Goal: Task Accomplishment & Management: Manage account settings

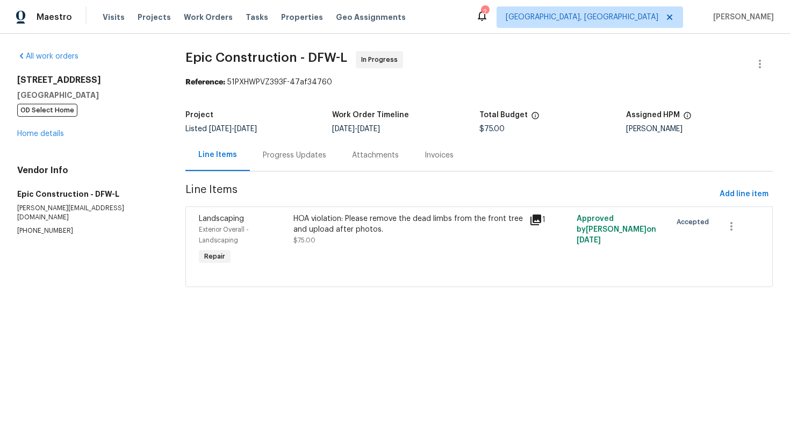
click at [47, 226] on p "[PHONE_NUMBER]" at bounding box center [88, 230] width 142 height 9
copy p "[PHONE_NUMBER]"
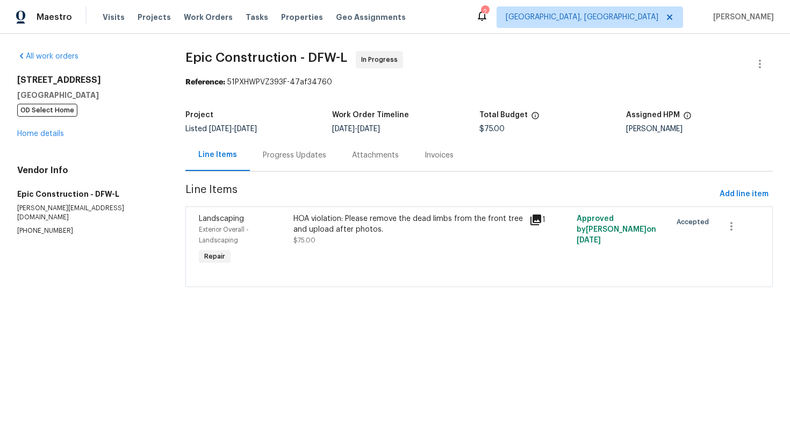
click at [286, 162] on div "Progress Updates" at bounding box center [294, 155] width 89 height 32
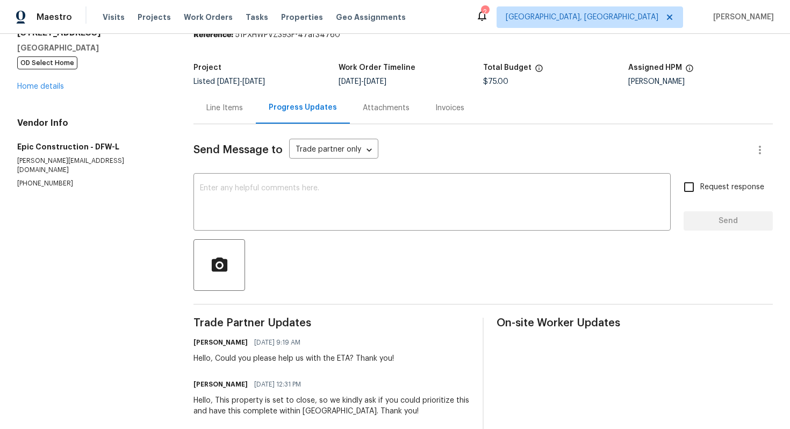
scroll to position [55, 0]
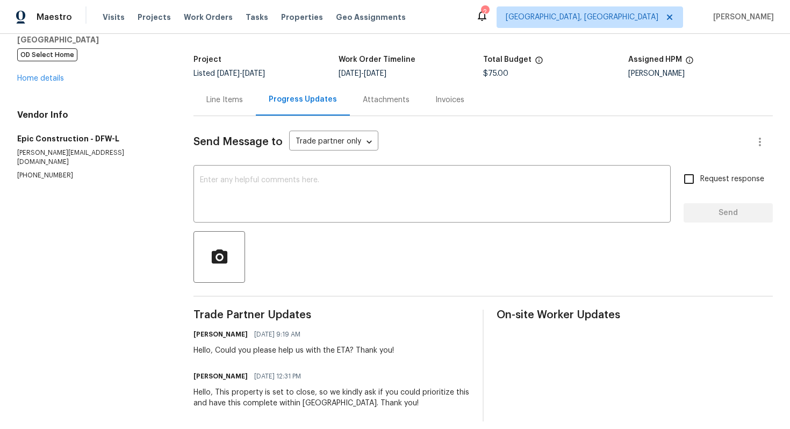
click at [245, 106] on div "Line Items" at bounding box center [224, 100] width 62 height 32
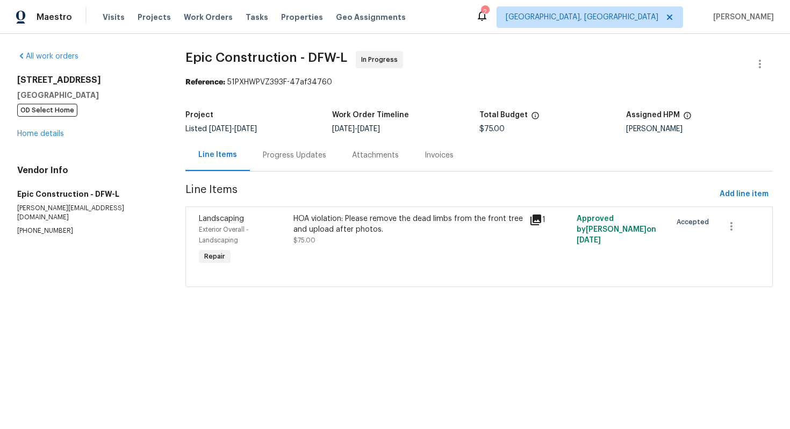
click at [320, 220] on div "HOA violation: Please remove the dead limbs from the front tree and upload afte…" at bounding box center [408, 223] width 230 height 21
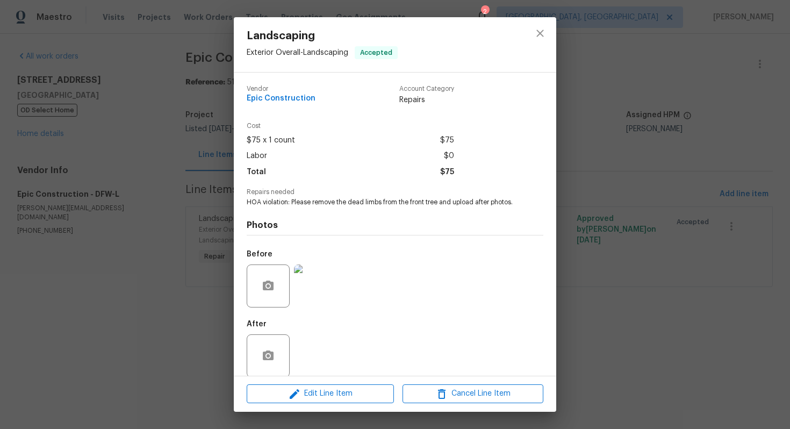
scroll to position [21, 0]
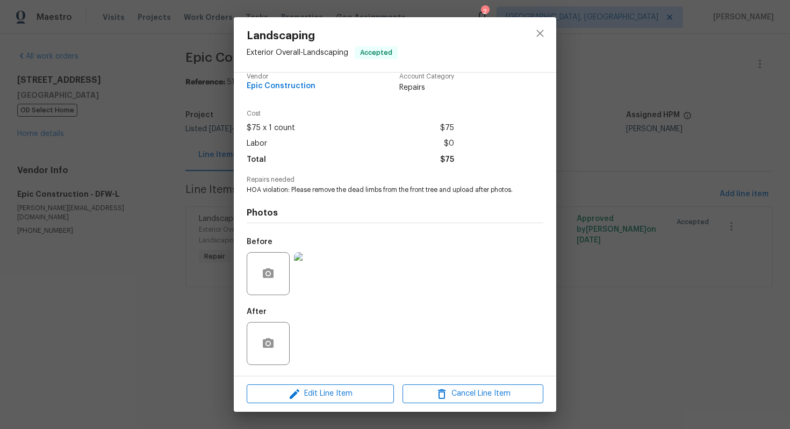
click at [310, 264] on img at bounding box center [315, 273] width 43 height 43
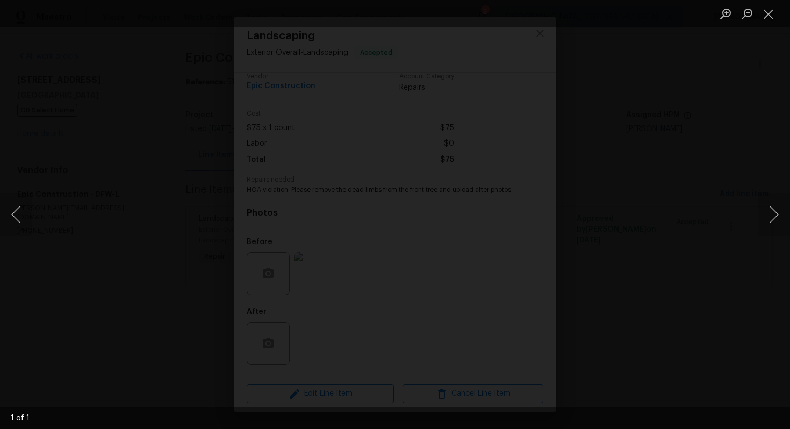
click at [278, 252] on img "Lightbox" at bounding box center [282, 265] width 1011 height 549
click at [772, 9] on button "Close lightbox" at bounding box center [767, 13] width 21 height 19
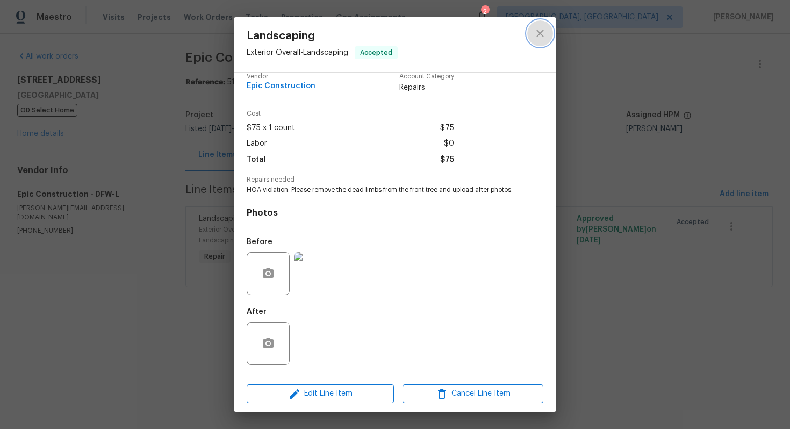
click at [543, 31] on icon "close" at bounding box center [539, 33] width 13 height 13
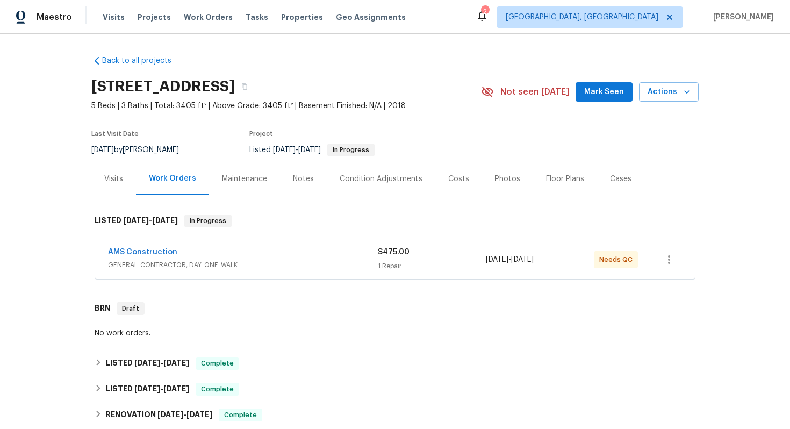
click at [280, 256] on div "AMS Construction" at bounding box center [243, 253] width 270 height 13
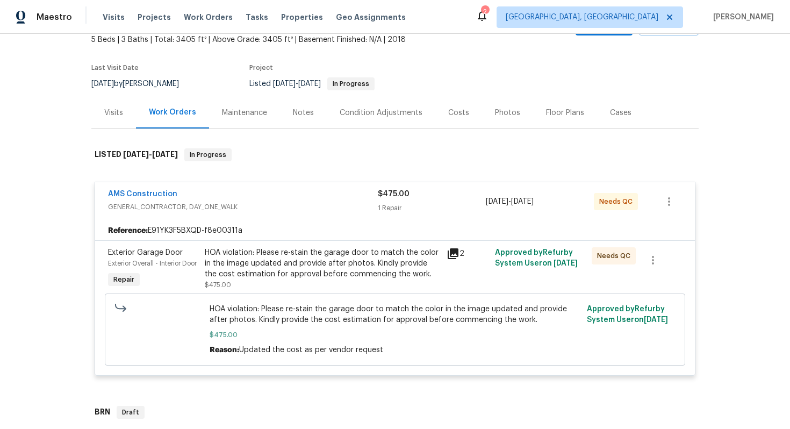
scroll to position [167, 0]
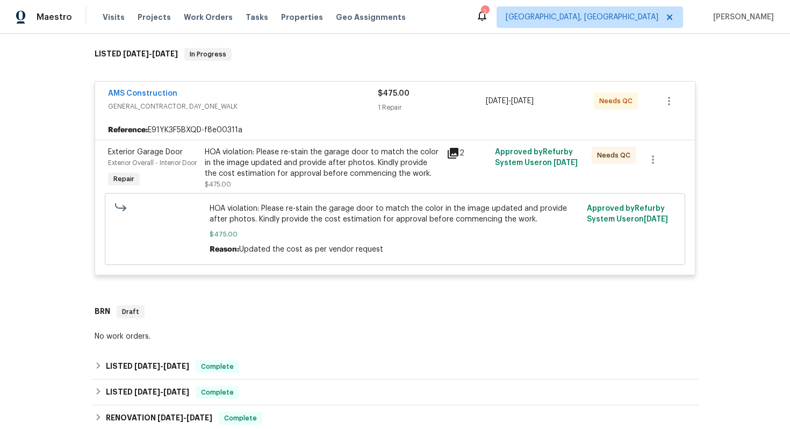
click at [311, 165] on div "HOA violation: Please re-stain the garage door to match the color in the image …" at bounding box center [322, 163] width 235 height 32
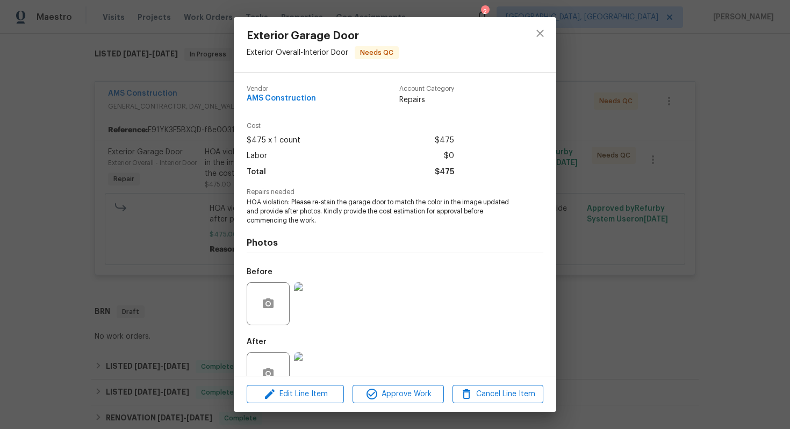
click at [321, 305] on img at bounding box center [315, 303] width 43 height 43
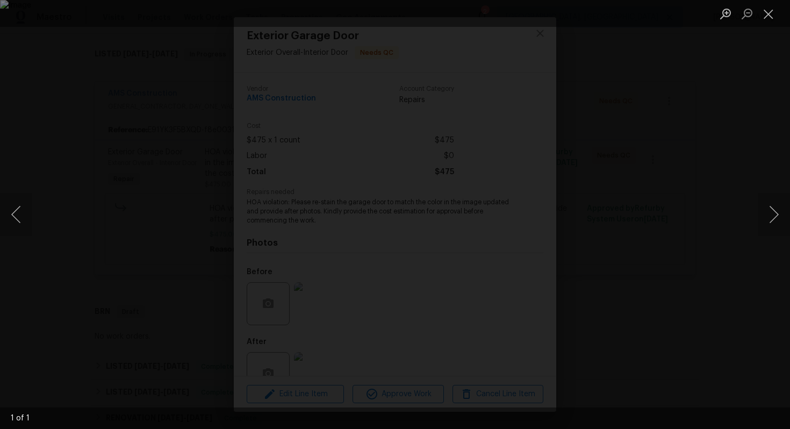
click at [626, 316] on div "Lightbox" at bounding box center [395, 214] width 790 height 429
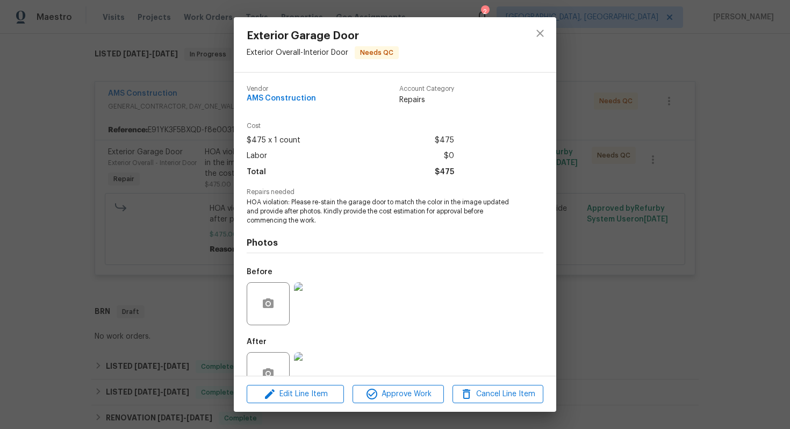
click at [322, 364] on img at bounding box center [315, 373] width 43 height 43
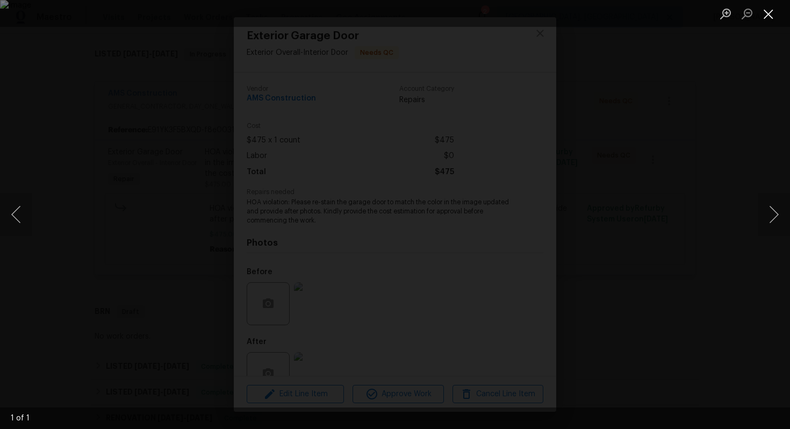
click at [772, 17] on button "Close lightbox" at bounding box center [767, 13] width 21 height 19
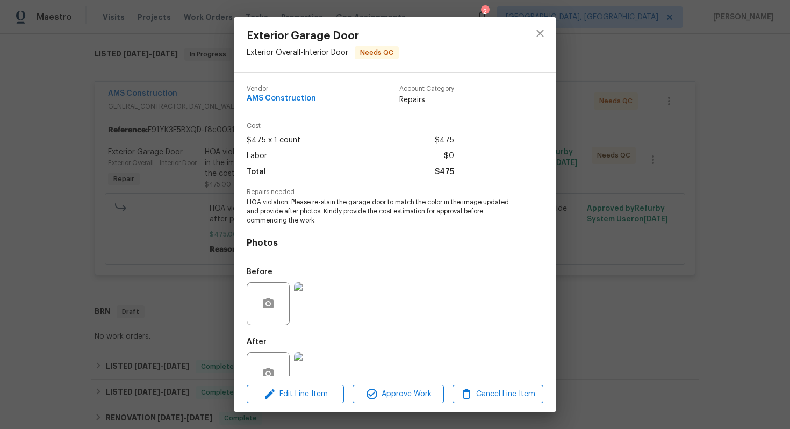
click at [611, 286] on div "Exterior Garage Door Exterior Overall - Interior Door Needs QC Vendor AMS Const…" at bounding box center [395, 214] width 790 height 429
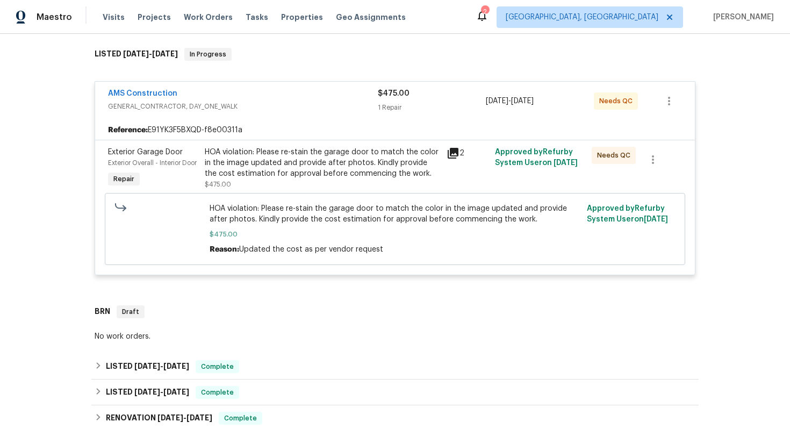
click at [156, 97] on span "AMS Construction" at bounding box center [142, 93] width 69 height 11
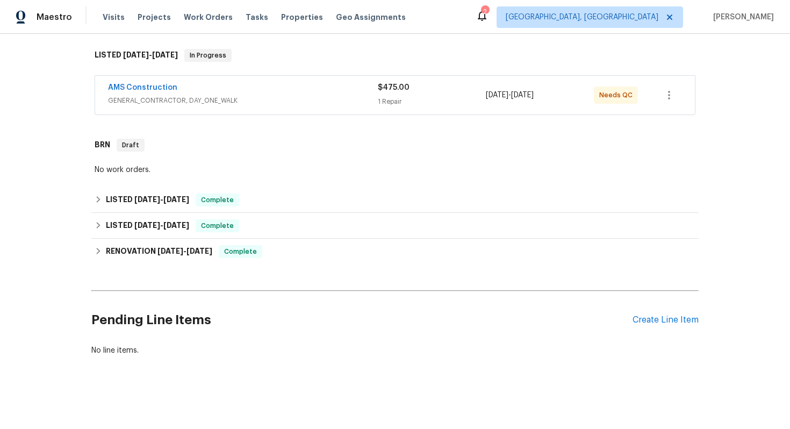
scroll to position [163, 0]
click at [155, 87] on link "AMS Construction" at bounding box center [142, 89] width 69 height 8
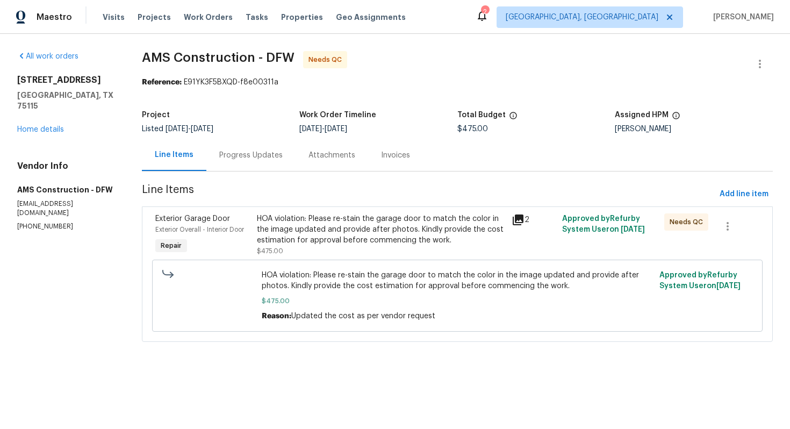
click at [232, 156] on div "Progress Updates" at bounding box center [250, 155] width 63 height 11
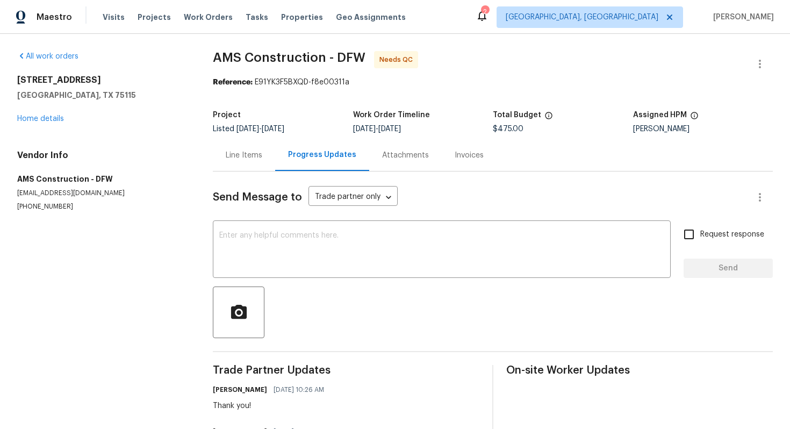
click at [237, 160] on div "Line Items" at bounding box center [244, 155] width 37 height 11
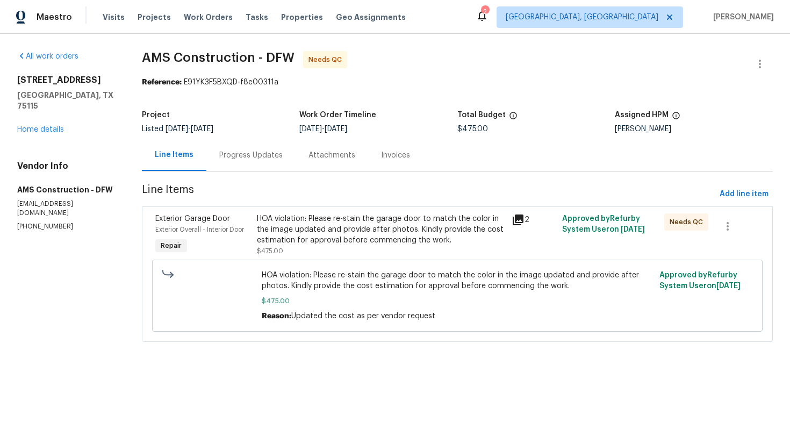
click at [354, 220] on div "HOA violation: Please re-stain the garage door to match the color in the image …" at bounding box center [381, 229] width 248 height 32
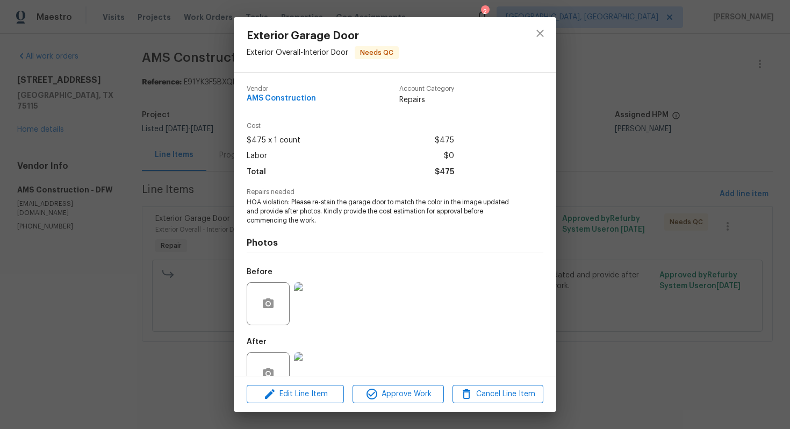
scroll to position [31, 0]
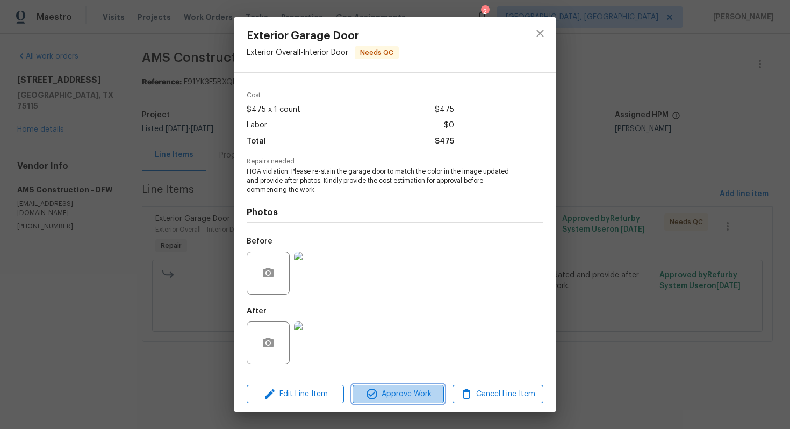
click at [404, 391] on span "Approve Work" at bounding box center [398, 393] width 84 height 13
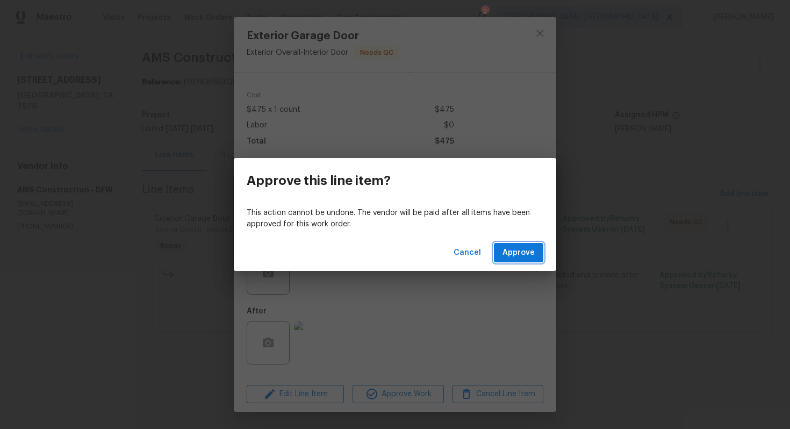
click at [512, 259] on button "Approve" at bounding box center [518, 253] width 49 height 20
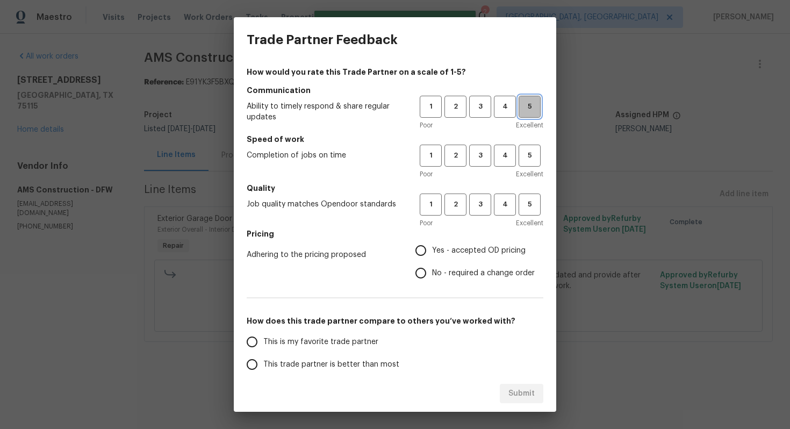
click at [533, 111] on span "5" at bounding box center [529, 106] width 20 height 12
click at [533, 157] on span "5" at bounding box center [529, 155] width 20 height 12
click at [527, 209] on span "5" at bounding box center [529, 204] width 20 height 12
click at [464, 271] on span "No - required a change order" at bounding box center [483, 273] width 103 height 11
click at [432, 271] on input "No - required a change order" at bounding box center [420, 273] width 23 height 23
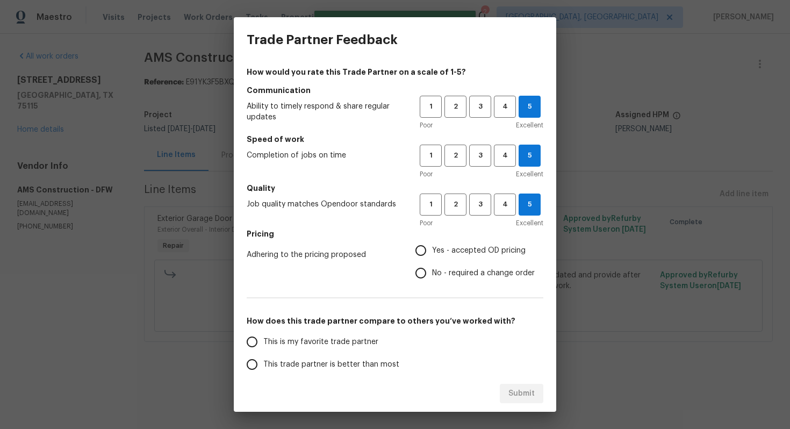
radio input "true"
click at [364, 341] on span "This is my favorite trade partner" at bounding box center [320, 341] width 115 height 11
click at [263, 341] on input "This is my favorite trade partner" at bounding box center [252, 341] width 23 height 23
click at [512, 394] on span "Submit" at bounding box center [521, 393] width 26 height 13
radio input "true"
